Goal: Use online tool/utility: Use online tool/utility

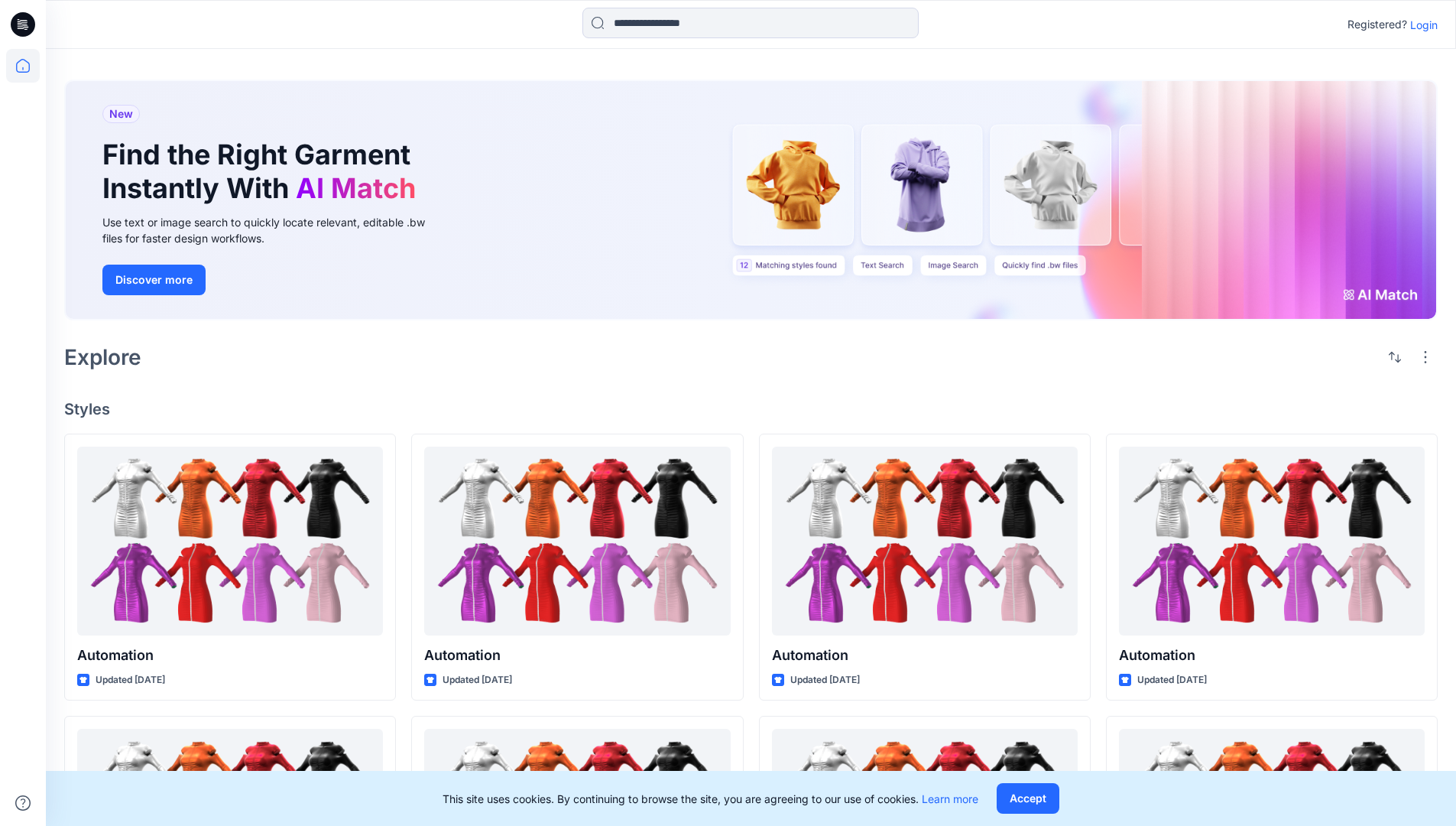
click at [1420, 25] on p "Login" at bounding box center [1424, 24] width 27 height 16
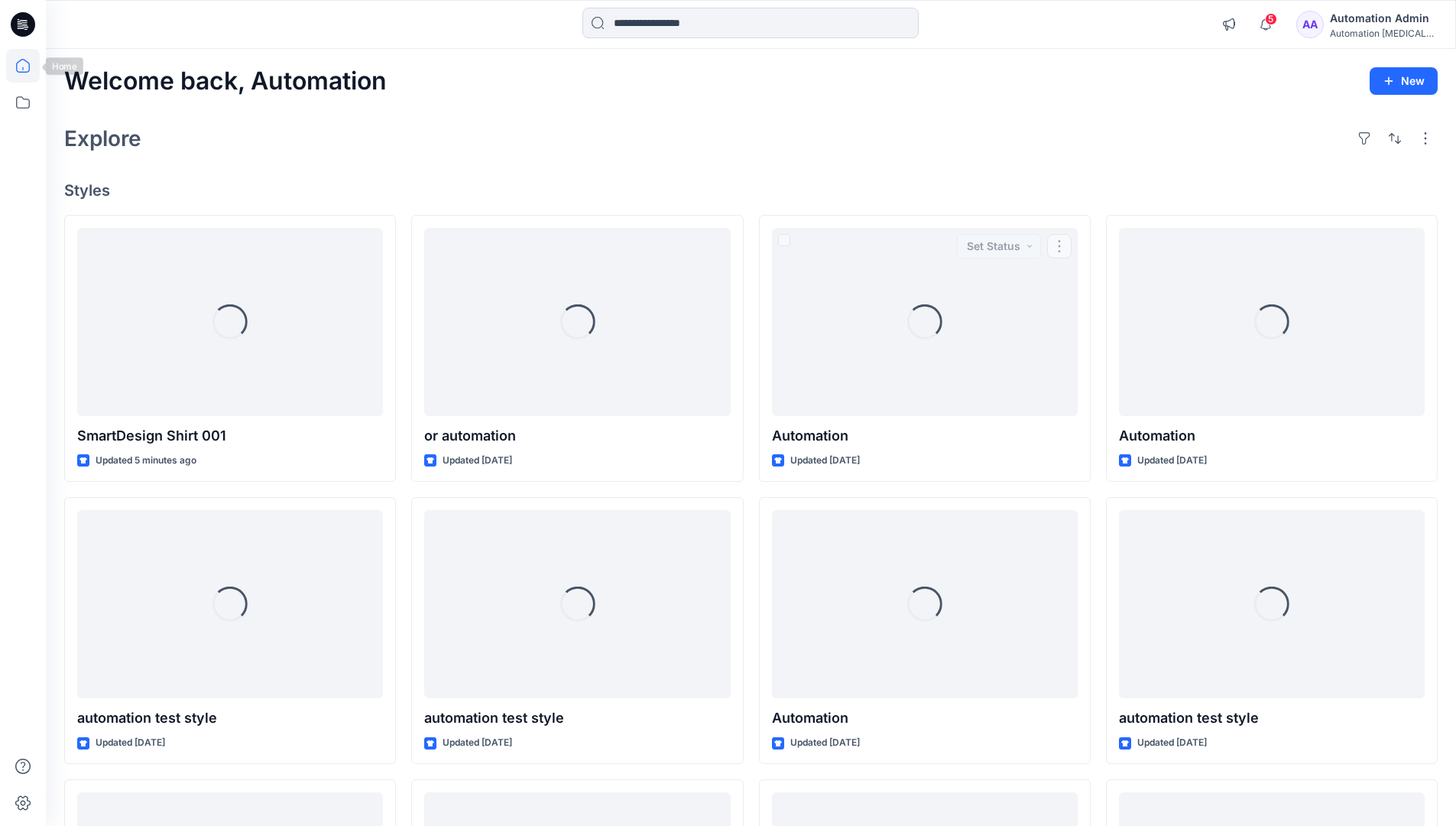
click at [29, 66] on icon at bounding box center [22, 65] width 14 height 14
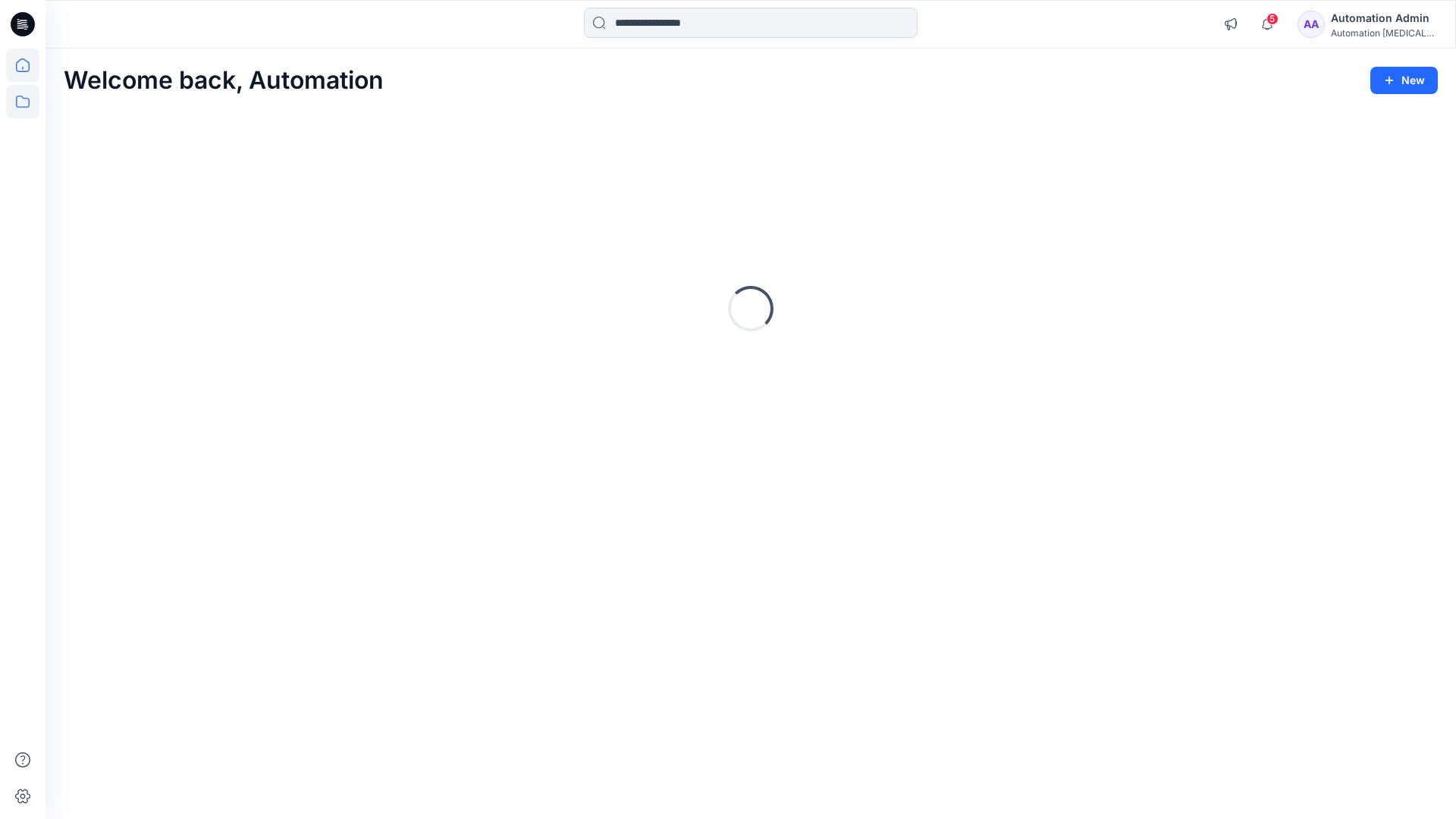
click at [28, 102] on icon at bounding box center [22, 102] width 34 height 34
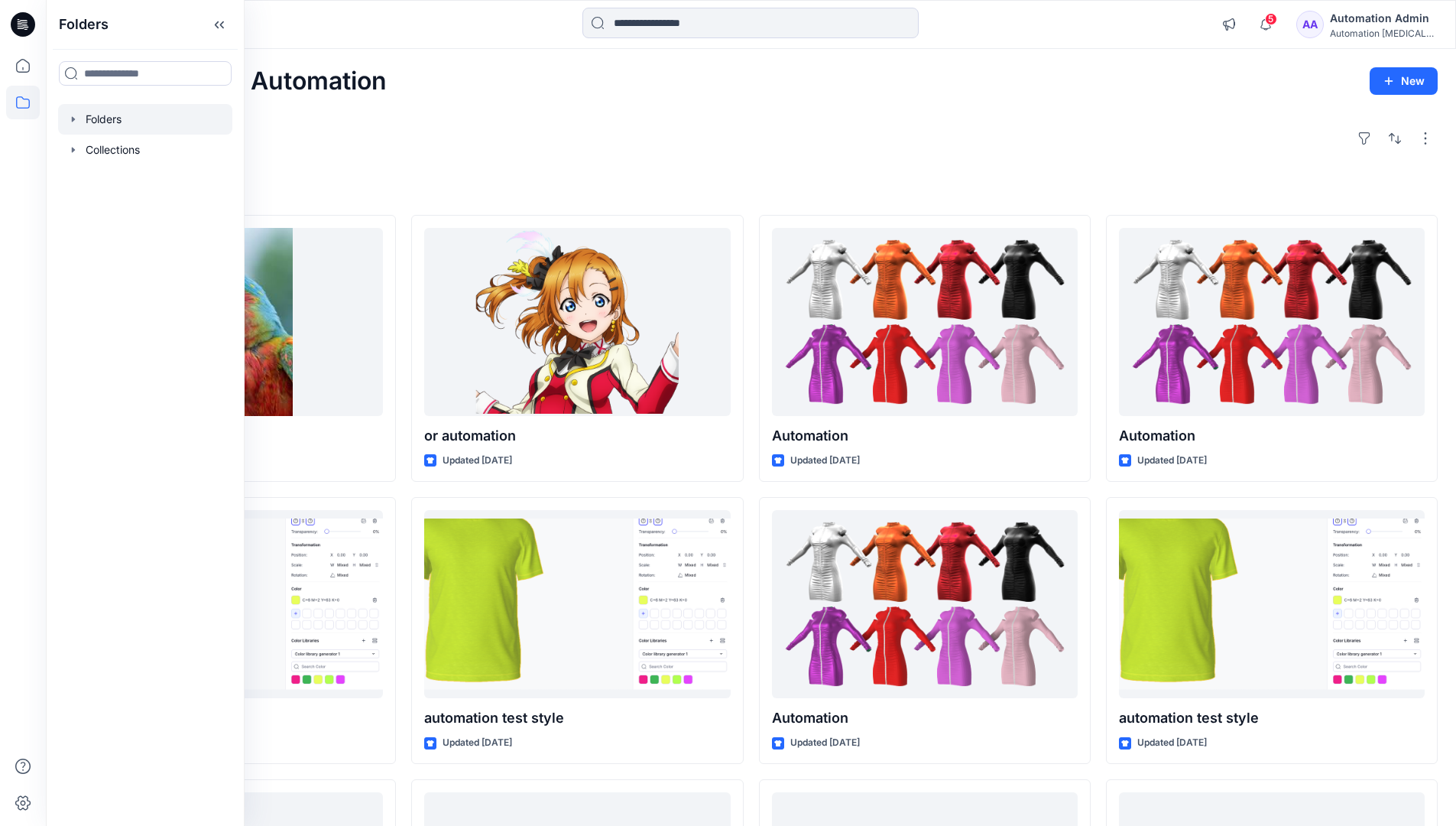
click at [107, 114] on div at bounding box center [145, 119] width 174 height 31
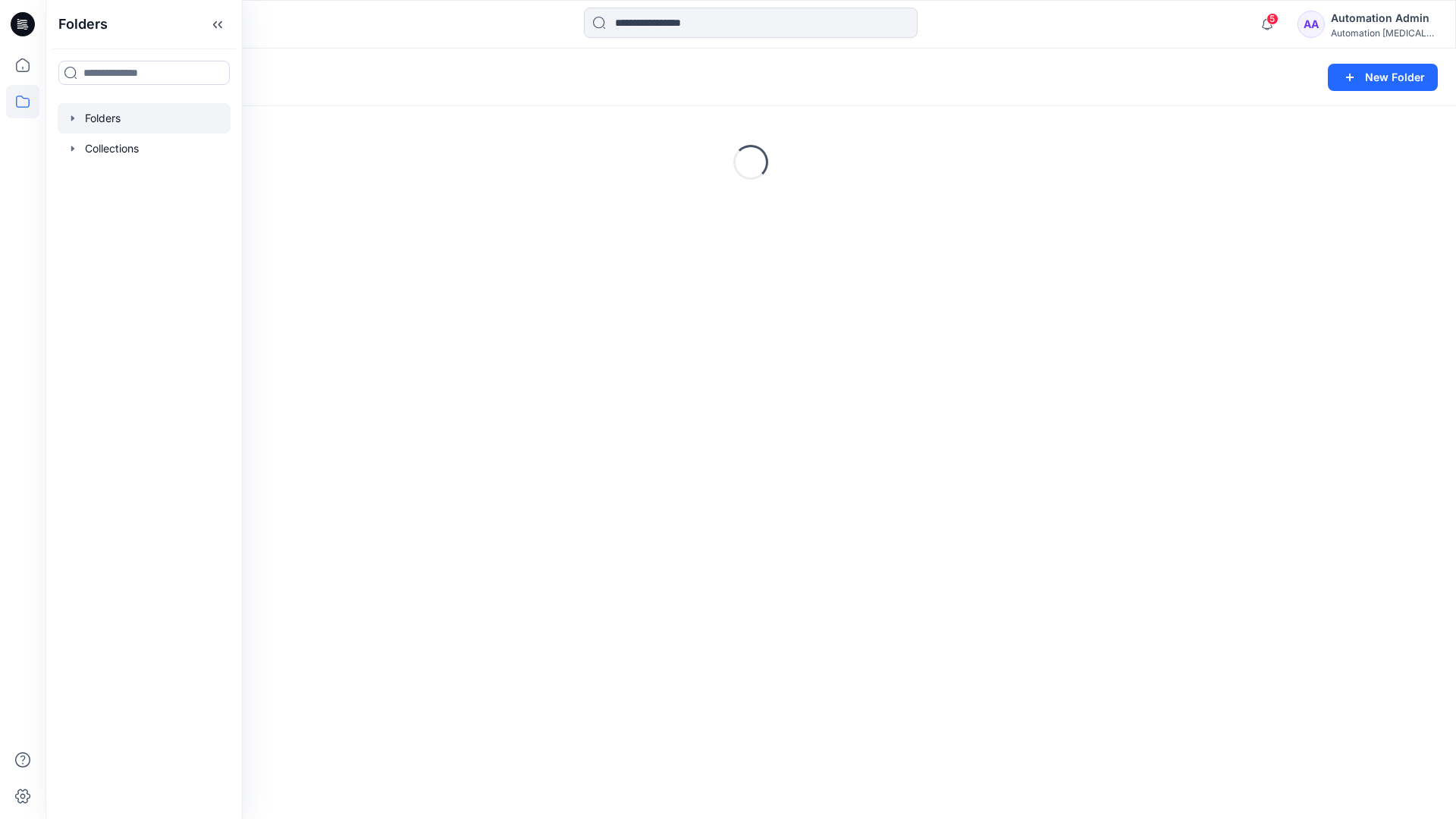
click at [767, 566] on div "Folders New Folder Loading..." at bounding box center [751, 433] width 1411 height 770
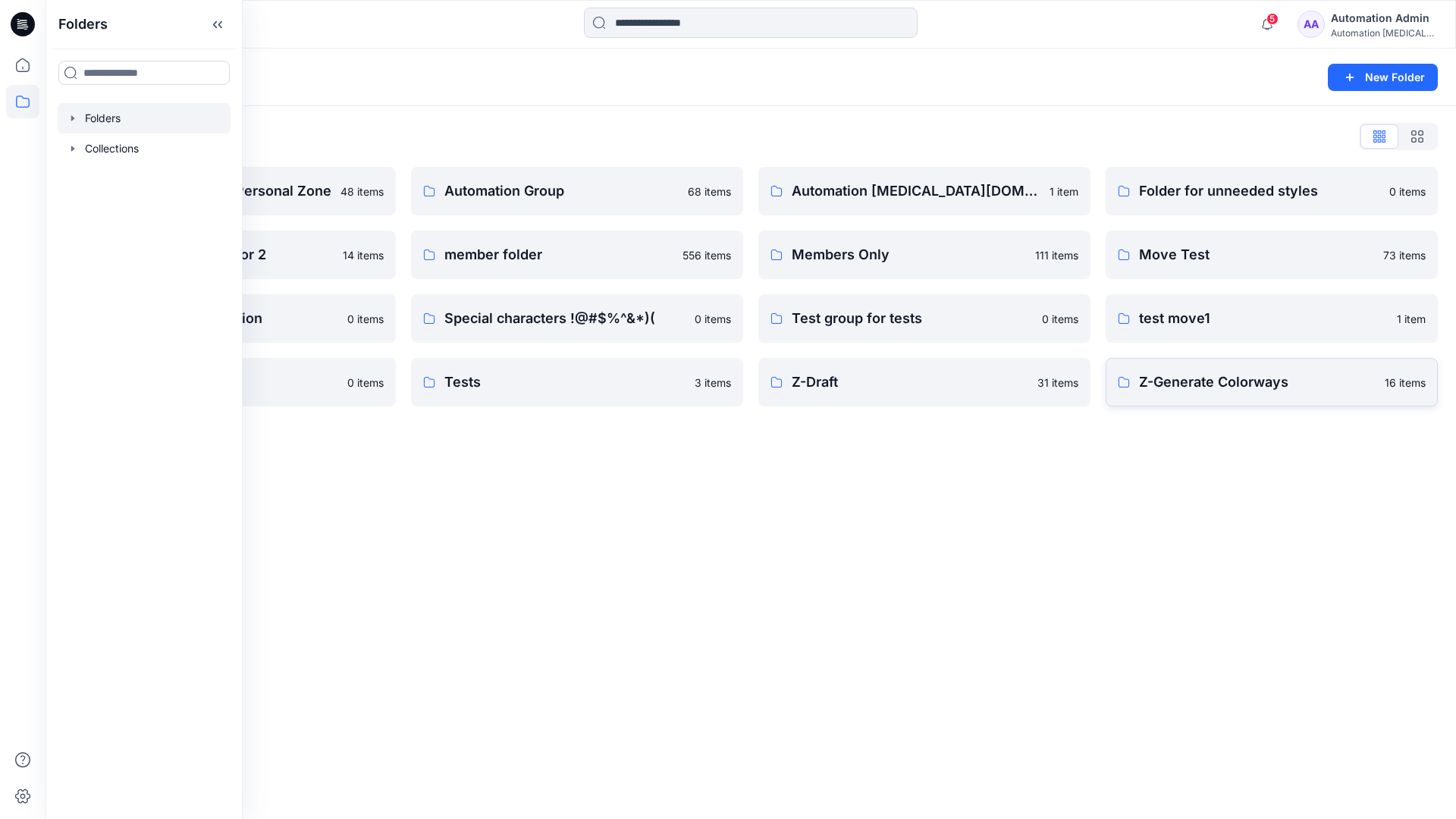
click at [1214, 391] on p "Z-Generate Colorways" at bounding box center [1257, 382] width 236 height 21
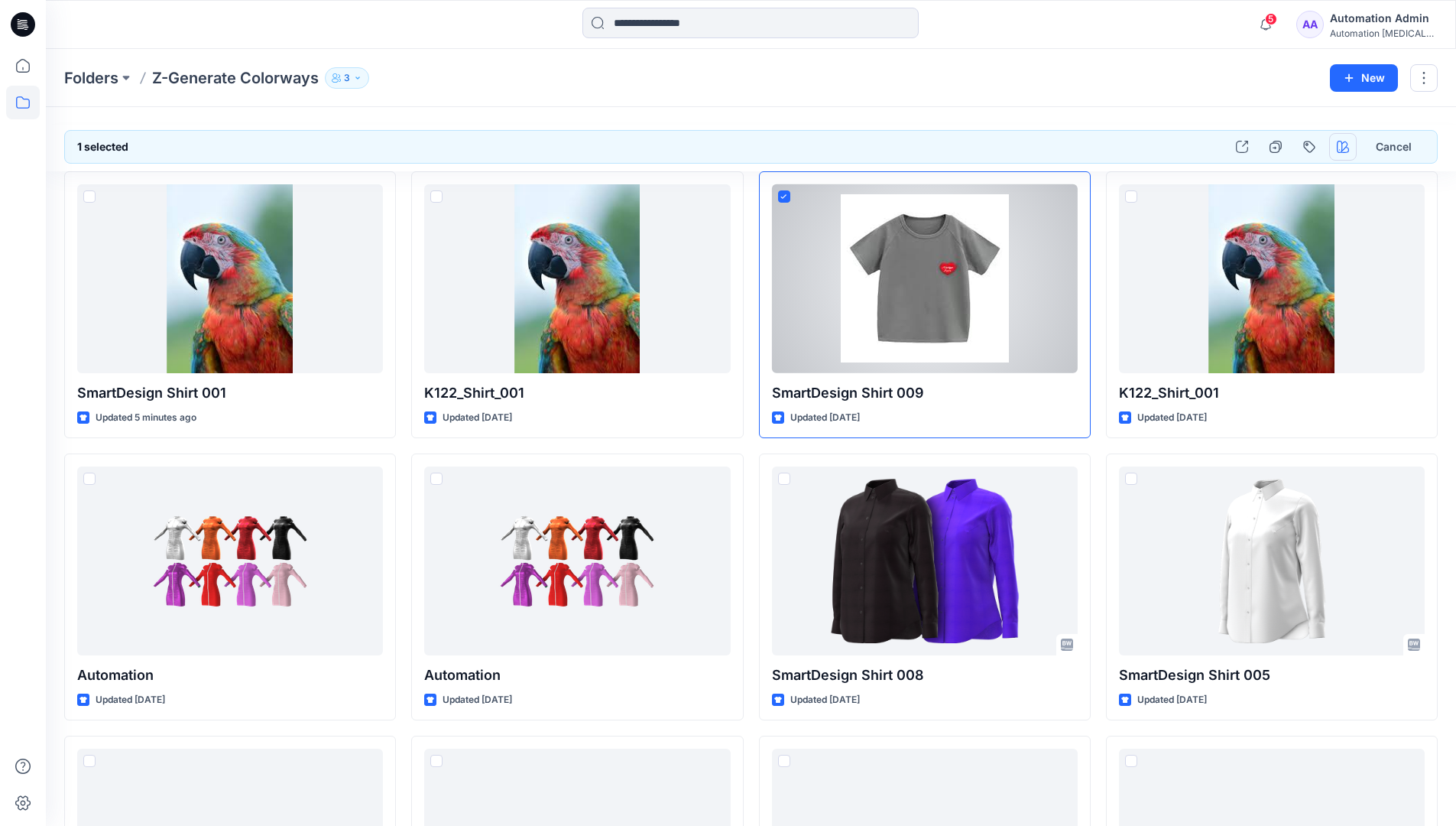
click at [1345, 146] on icon "button" at bounding box center [1343, 146] width 12 height 12
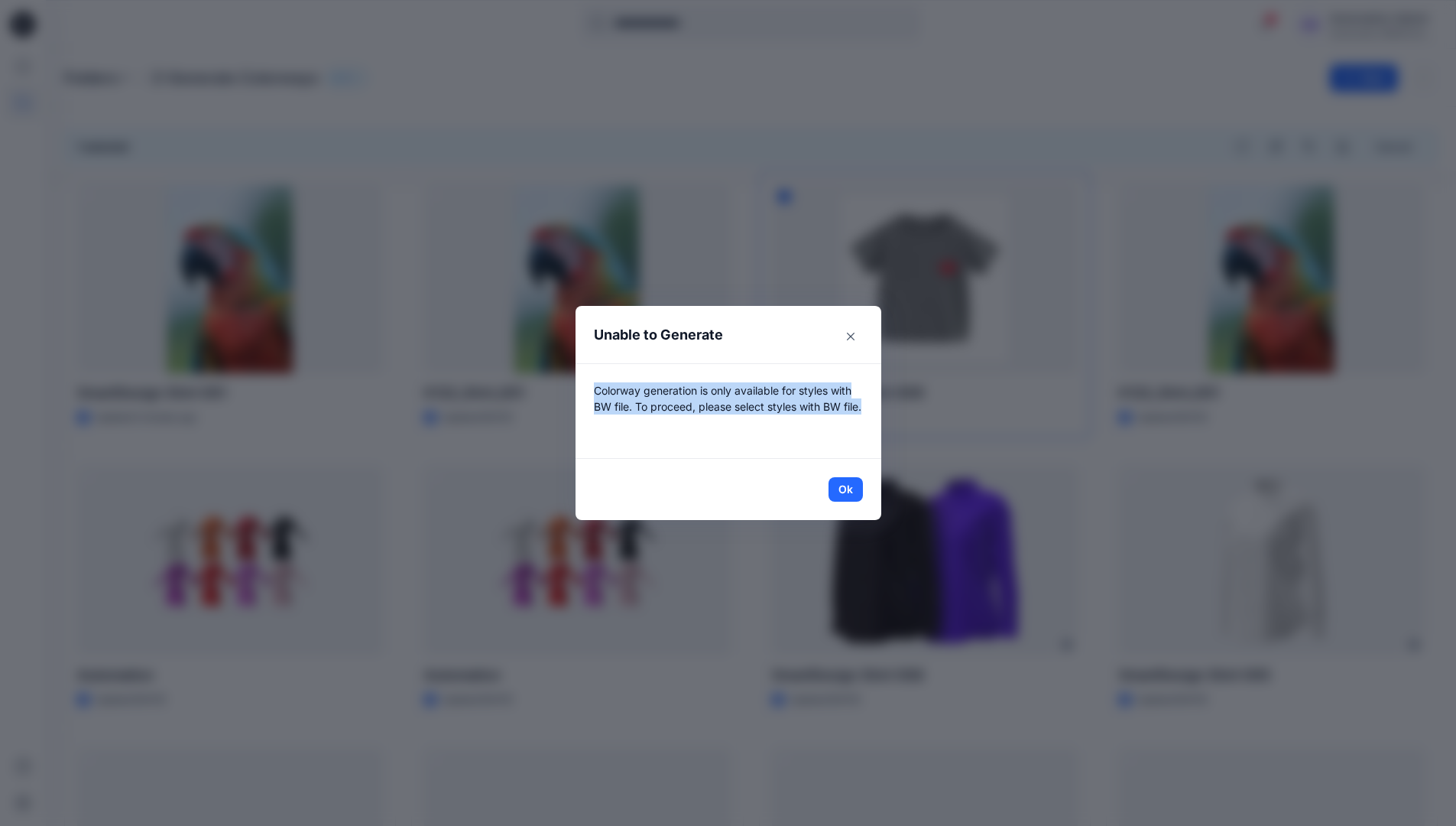
drag, startPoint x: 1345, startPoint y: 146, endPoint x: 852, endPoint y: 422, distance: 565.0
click at [852, 422] on p "Colorway generation is only available for styles with BW file. To proceed, plea…" at bounding box center [728, 410] width 269 height 57
click at [857, 489] on button "Ok" at bounding box center [846, 489] width 35 height 25
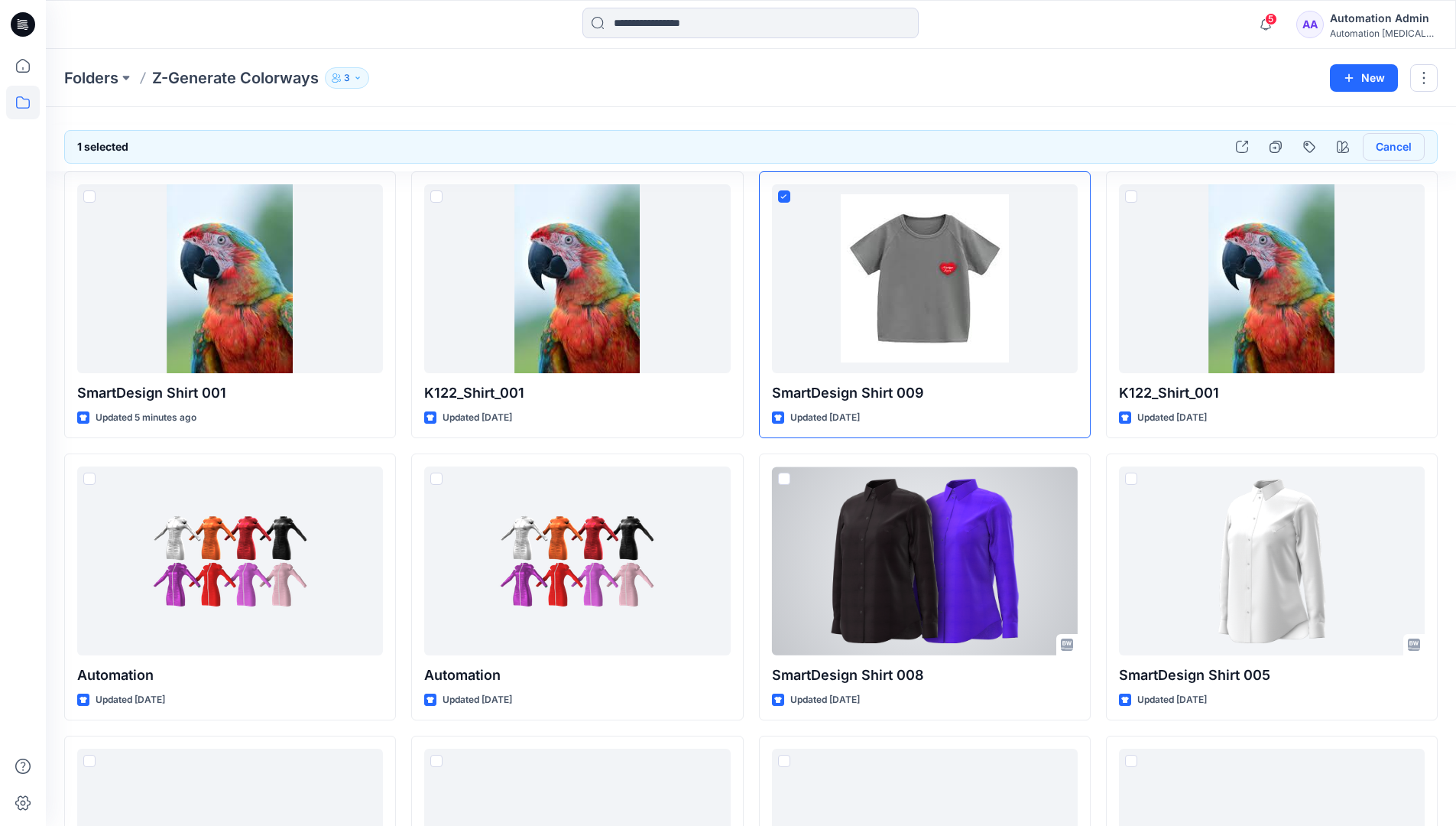
click at [1391, 150] on button "Cancel" at bounding box center [1394, 146] width 62 height 27
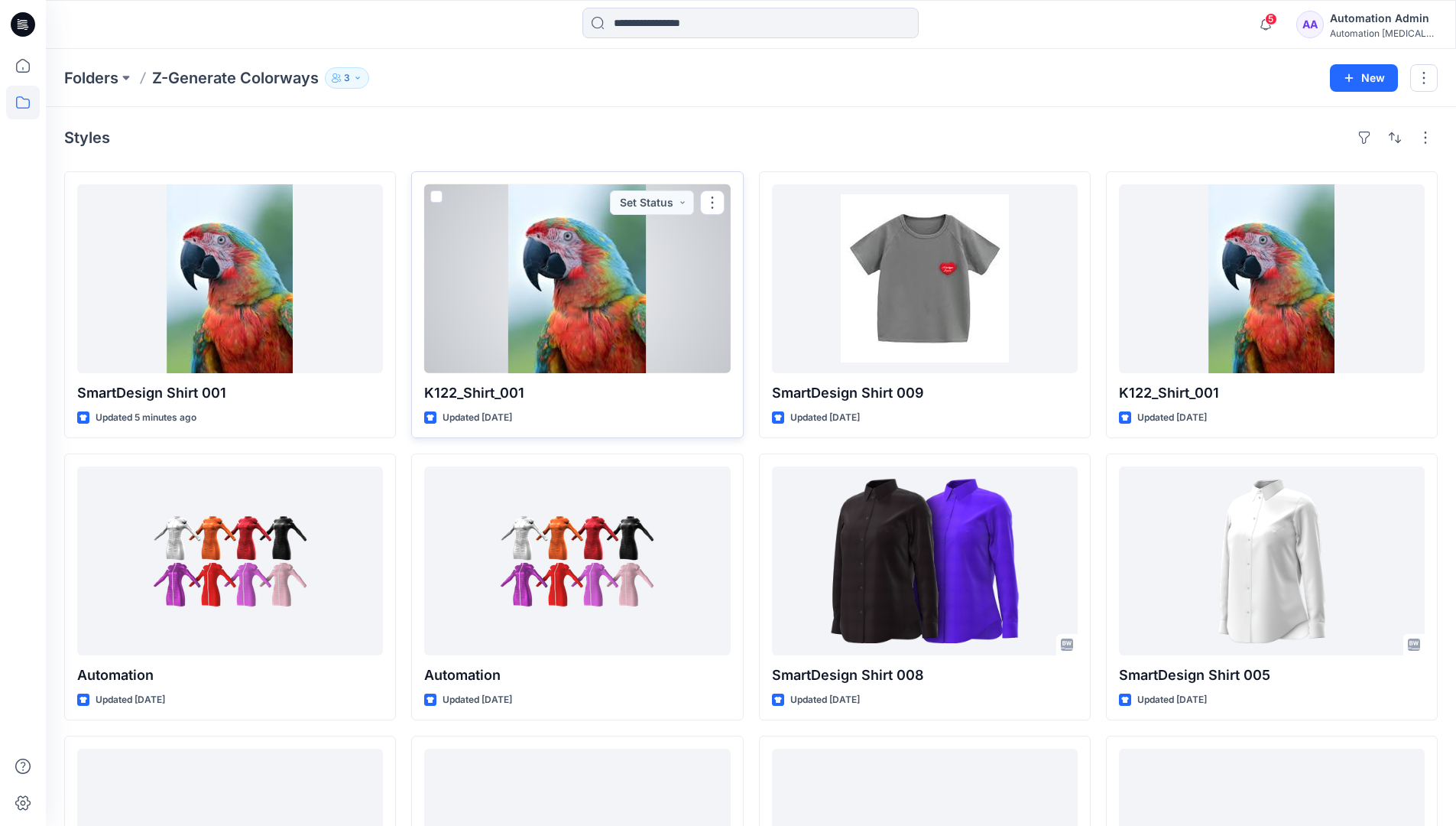
click at [437, 197] on span at bounding box center [437, 196] width 12 height 12
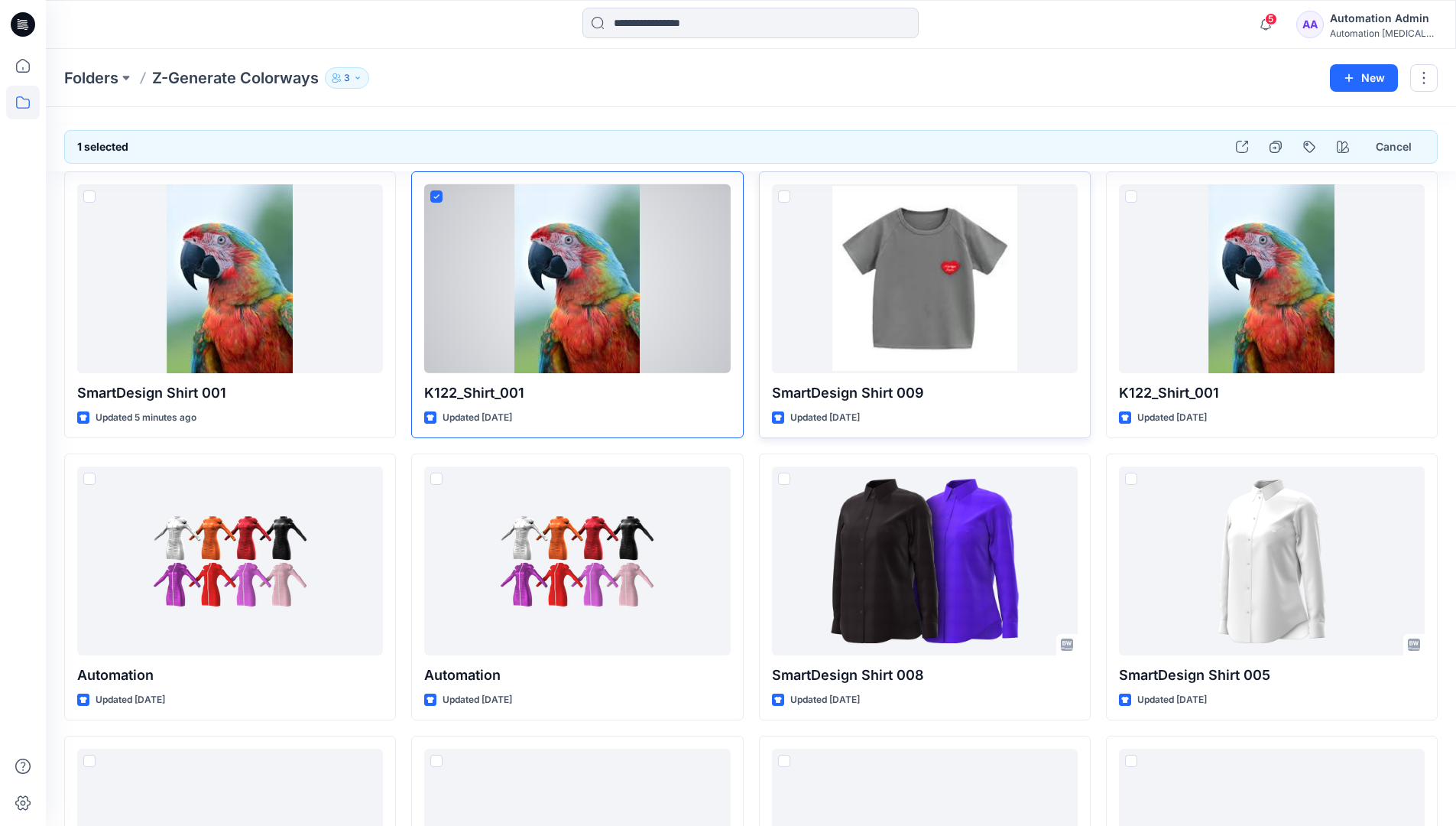
click at [785, 198] on span at bounding box center [784, 196] width 12 height 12
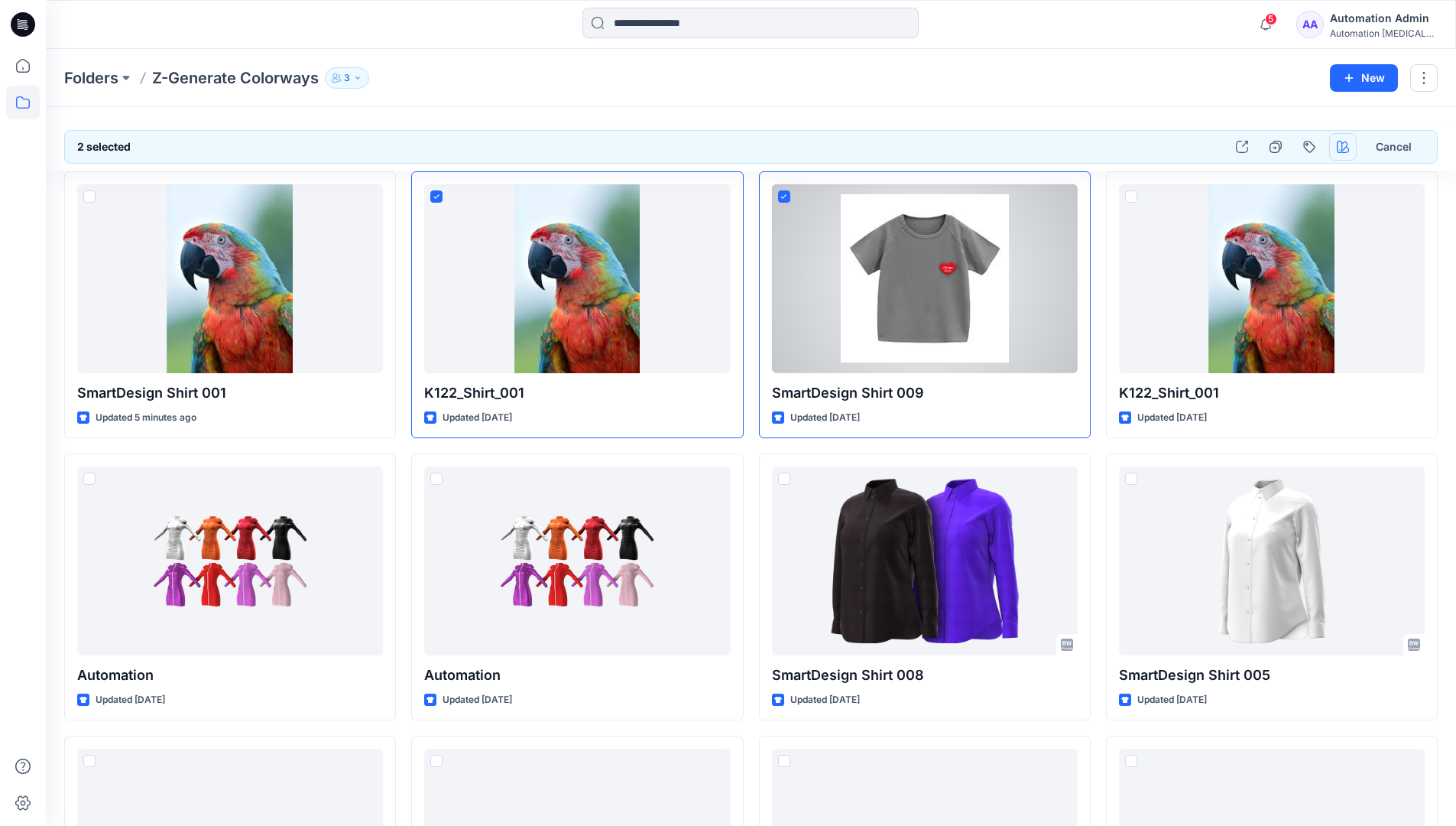
click at [1339, 145] on icon "button" at bounding box center [1343, 146] width 12 height 12
